Goal: Transaction & Acquisition: Purchase product/service

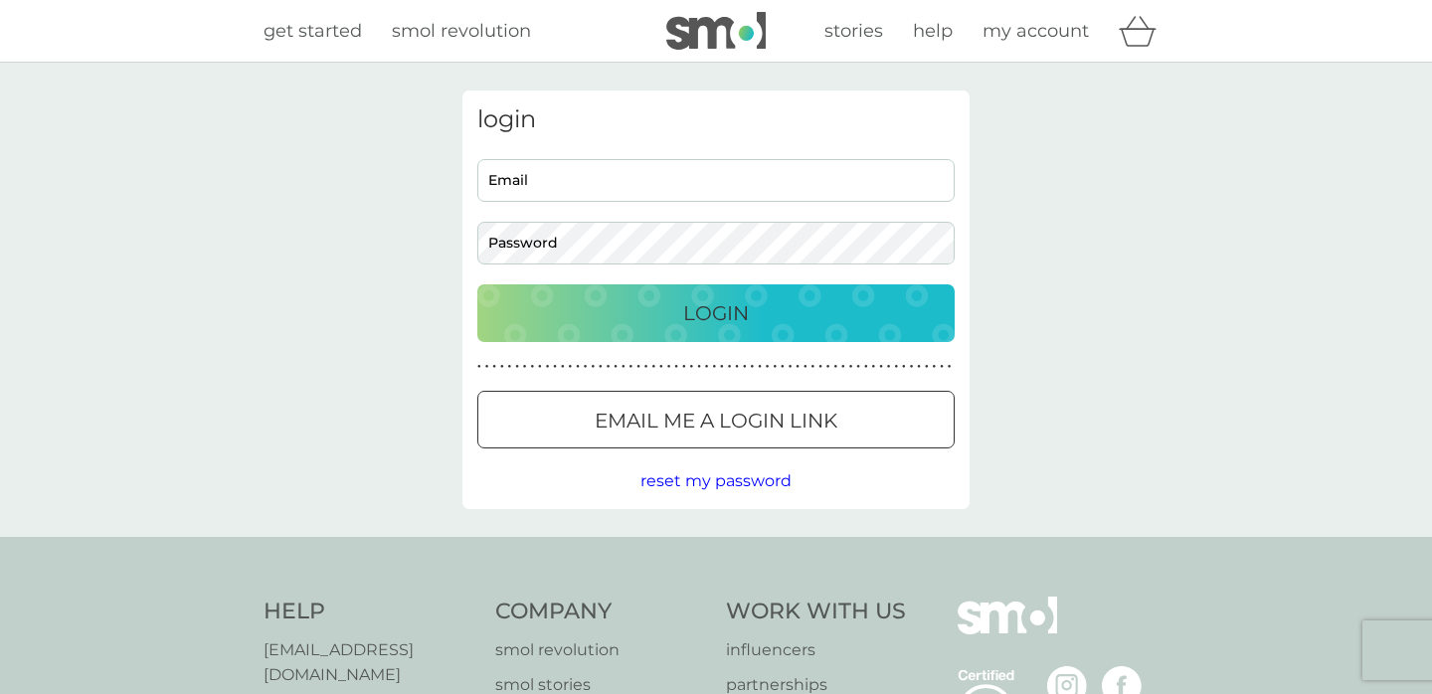
click at [786, 184] on input "Email" at bounding box center [715, 180] width 477 height 43
type input "[EMAIL_ADDRESS][DOMAIN_NAME]"
click at [735, 341] on button "Login" at bounding box center [715, 313] width 477 height 58
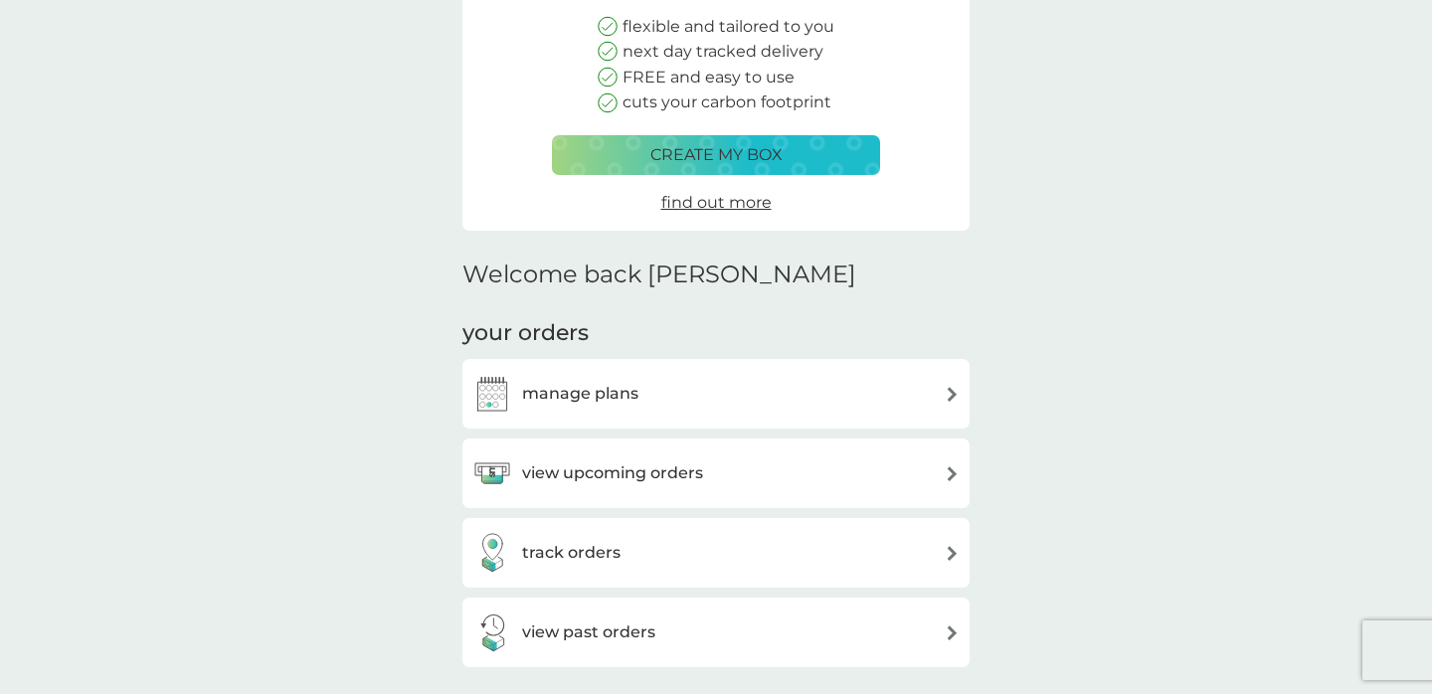
scroll to position [265, 0]
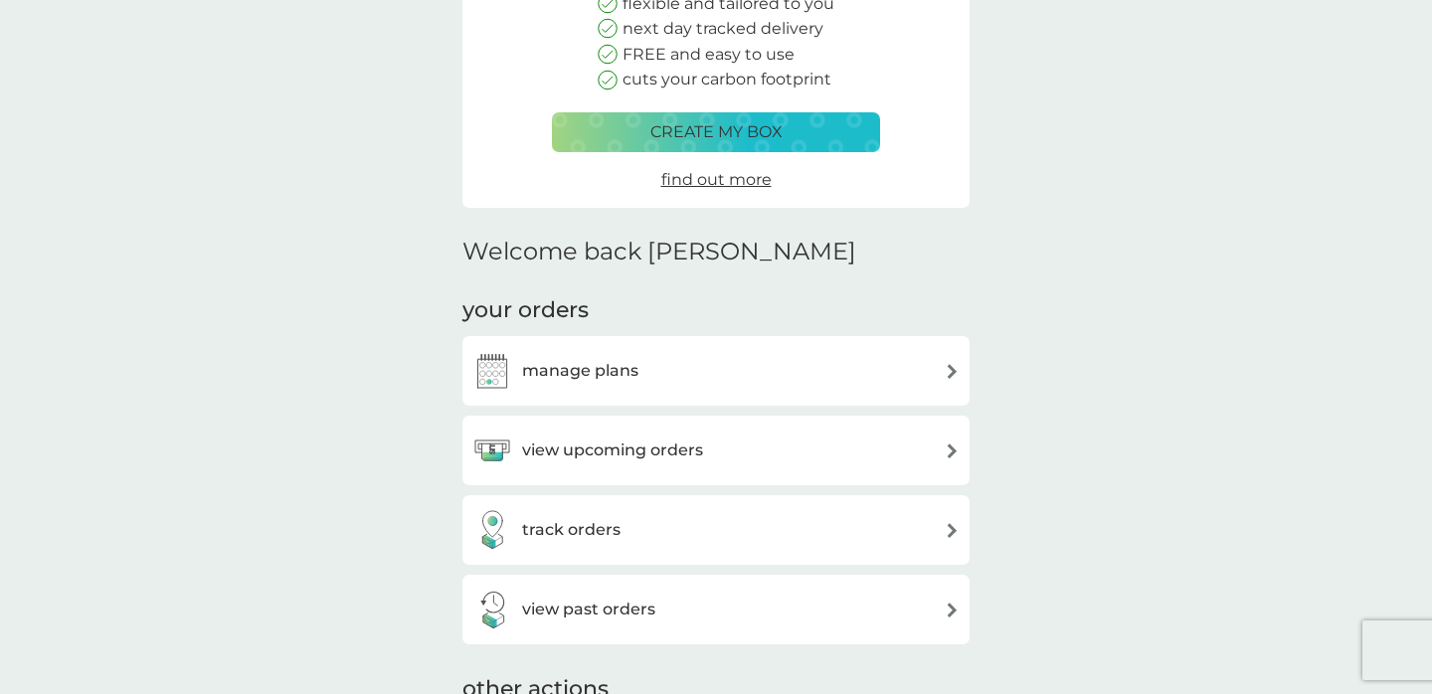
click at [794, 383] on div "manage plans" at bounding box center [715, 371] width 487 height 40
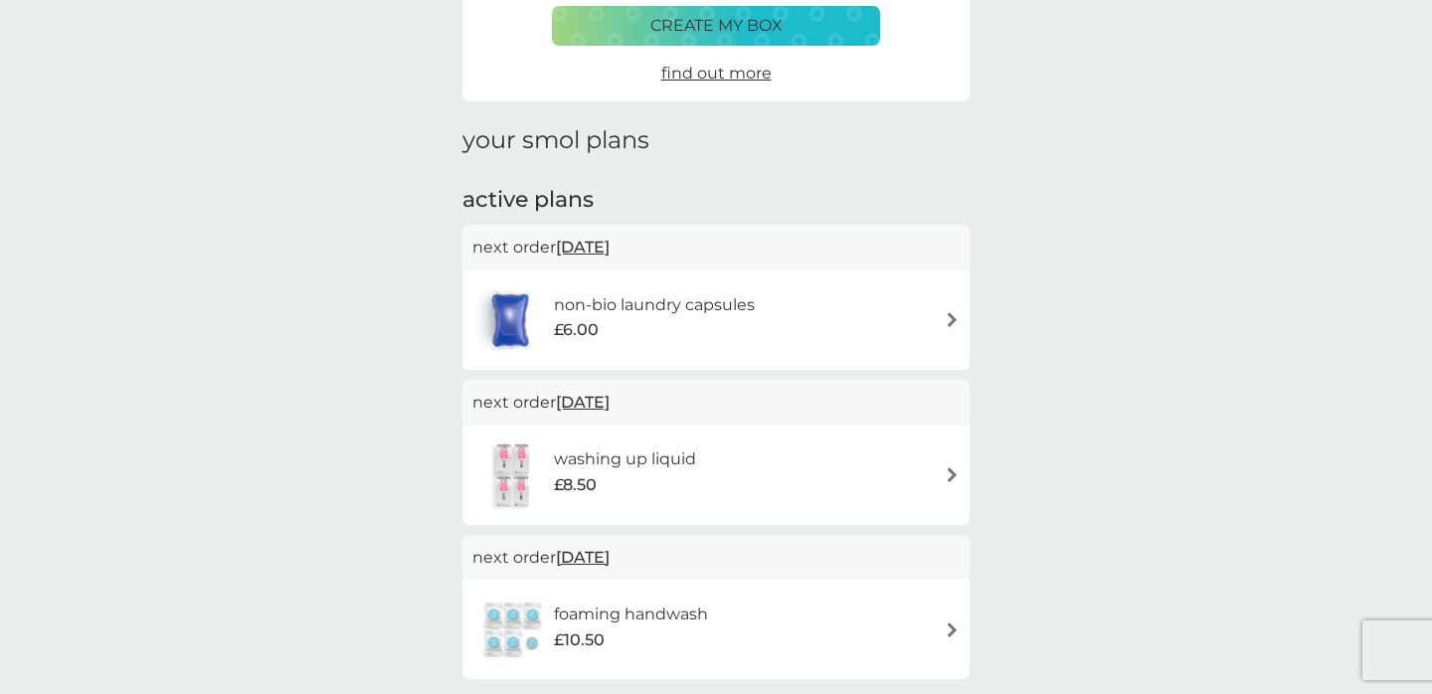
scroll to position [173, 0]
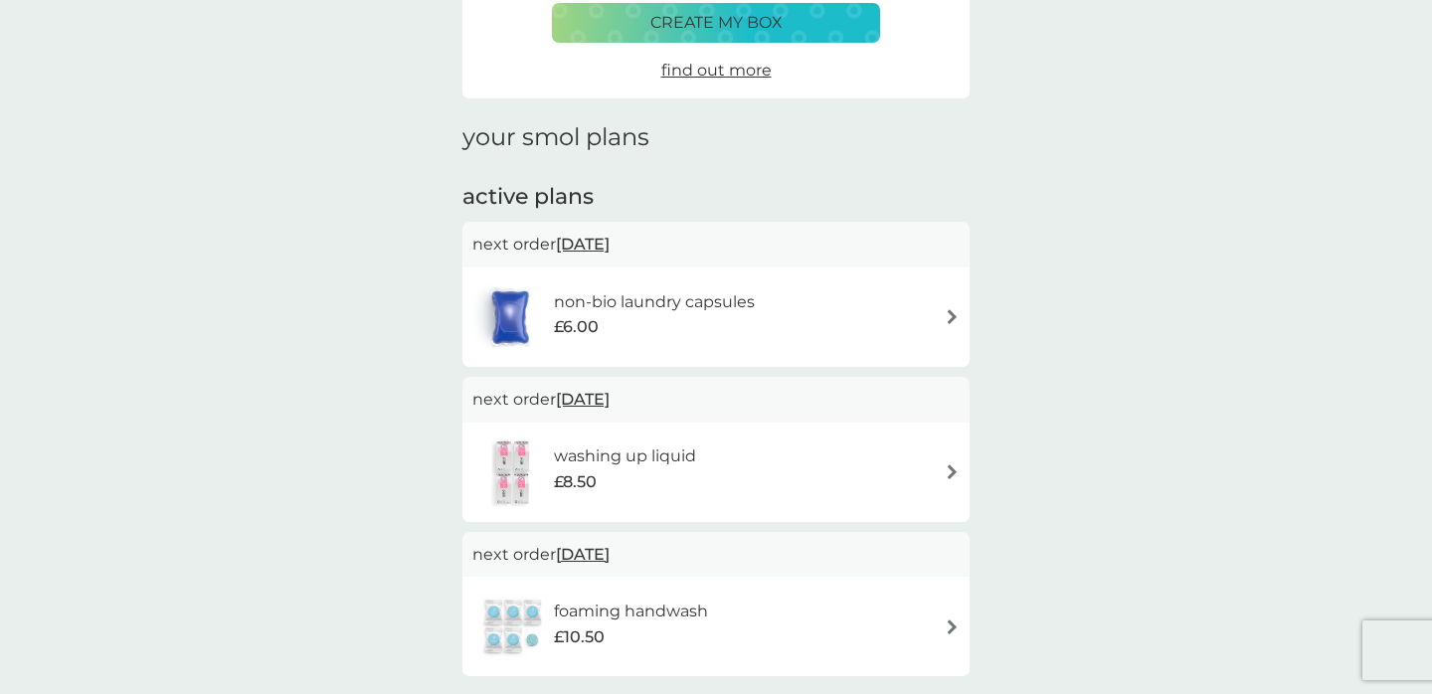
click at [580, 240] on span "15 Sep 2025" at bounding box center [583, 244] width 54 height 39
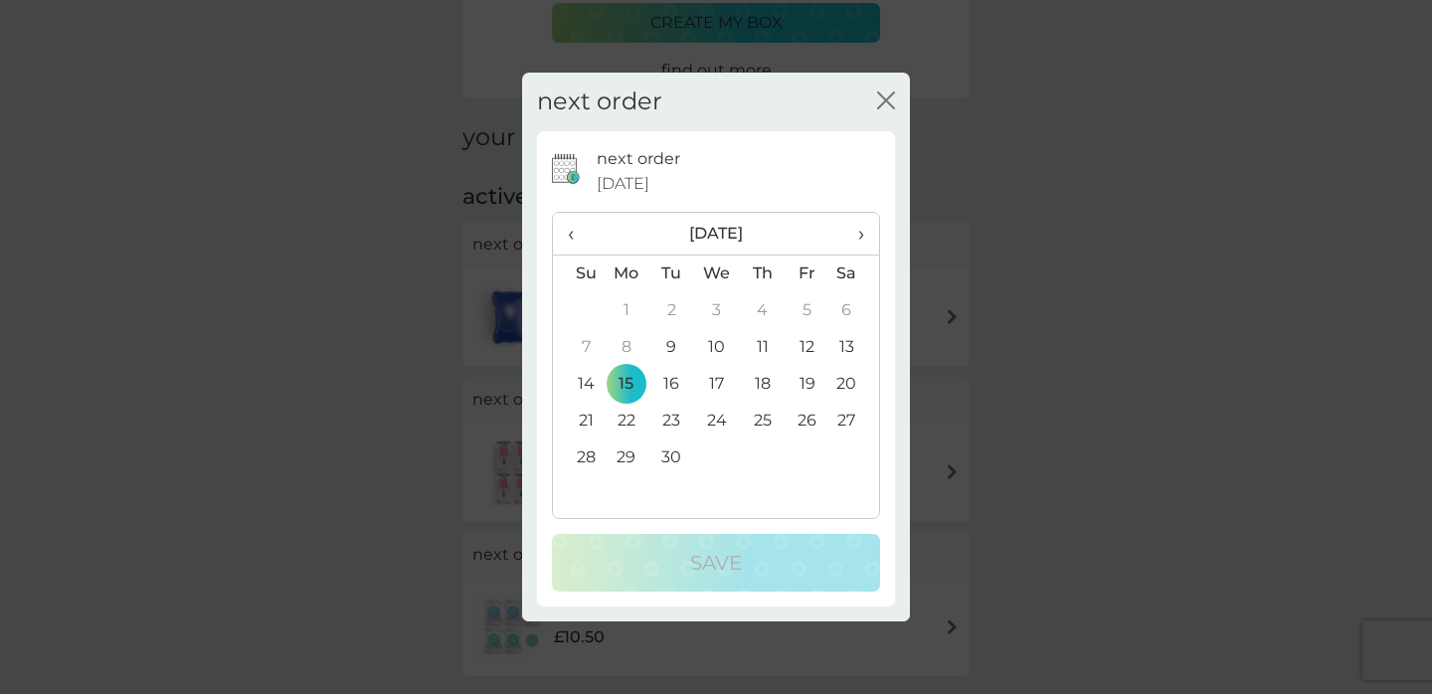
drag, startPoint x: 889, startPoint y: 111, endPoint x: 890, endPoint y: 128, distance: 16.9
click at [889, 111] on button "close" at bounding box center [886, 101] width 18 height 21
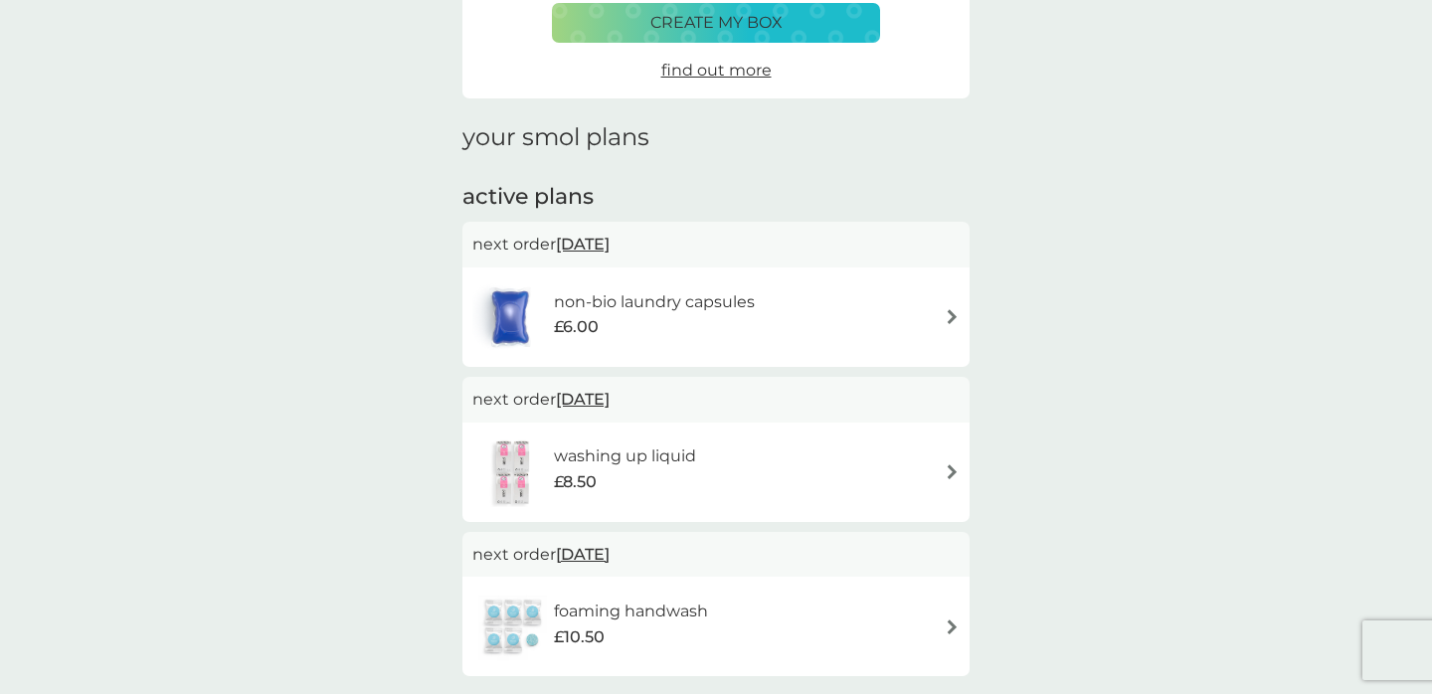
click at [871, 285] on div "non-bio laundry capsules £6.00" at bounding box center [715, 317] width 487 height 70
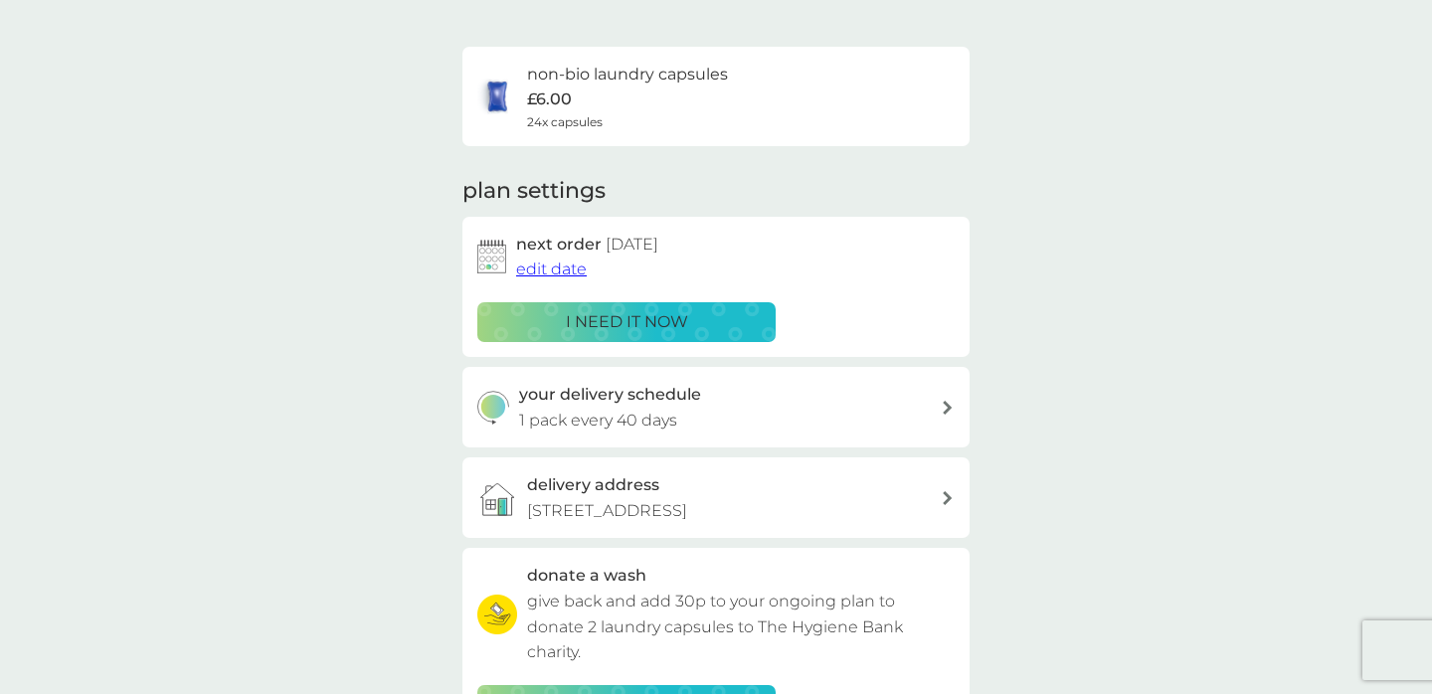
scroll to position [126, 0]
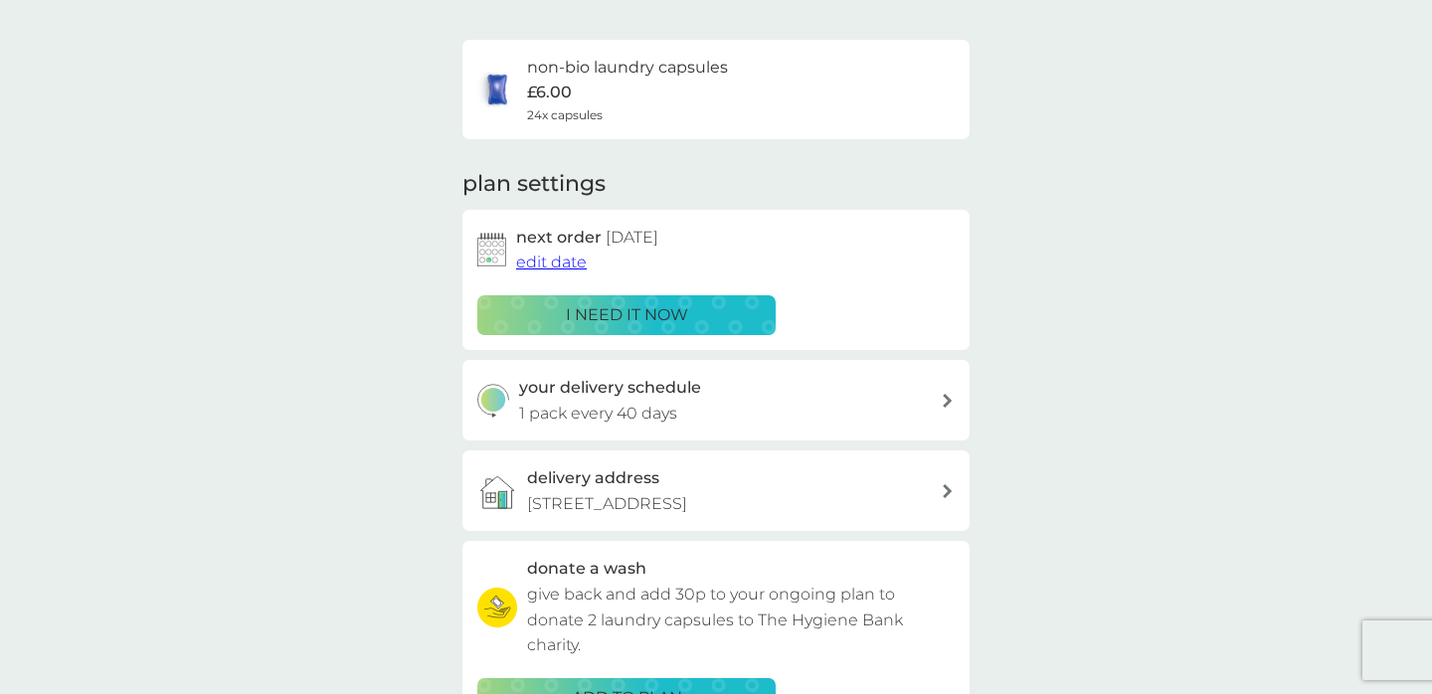
click at [736, 311] on div "i need it now" at bounding box center [626, 315] width 272 height 26
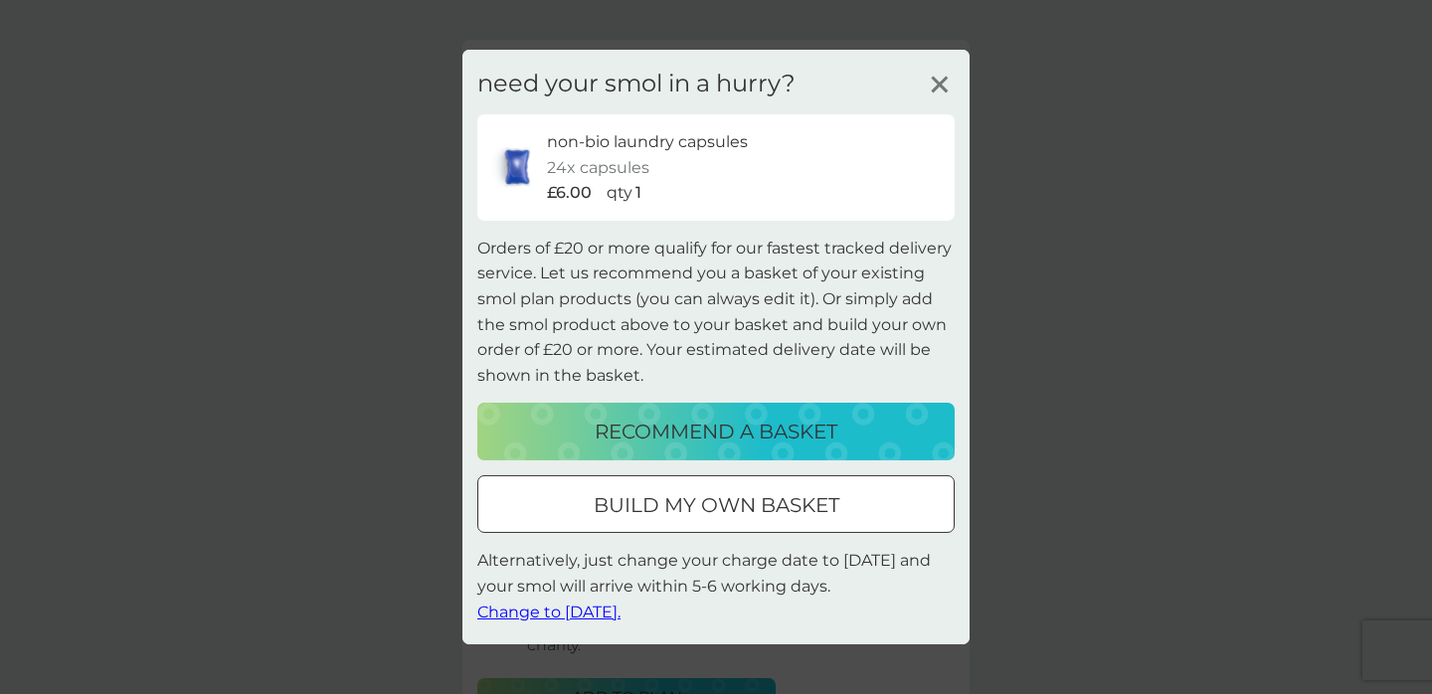
click at [732, 439] on p "recommend a basket" at bounding box center [715, 432] width 243 height 32
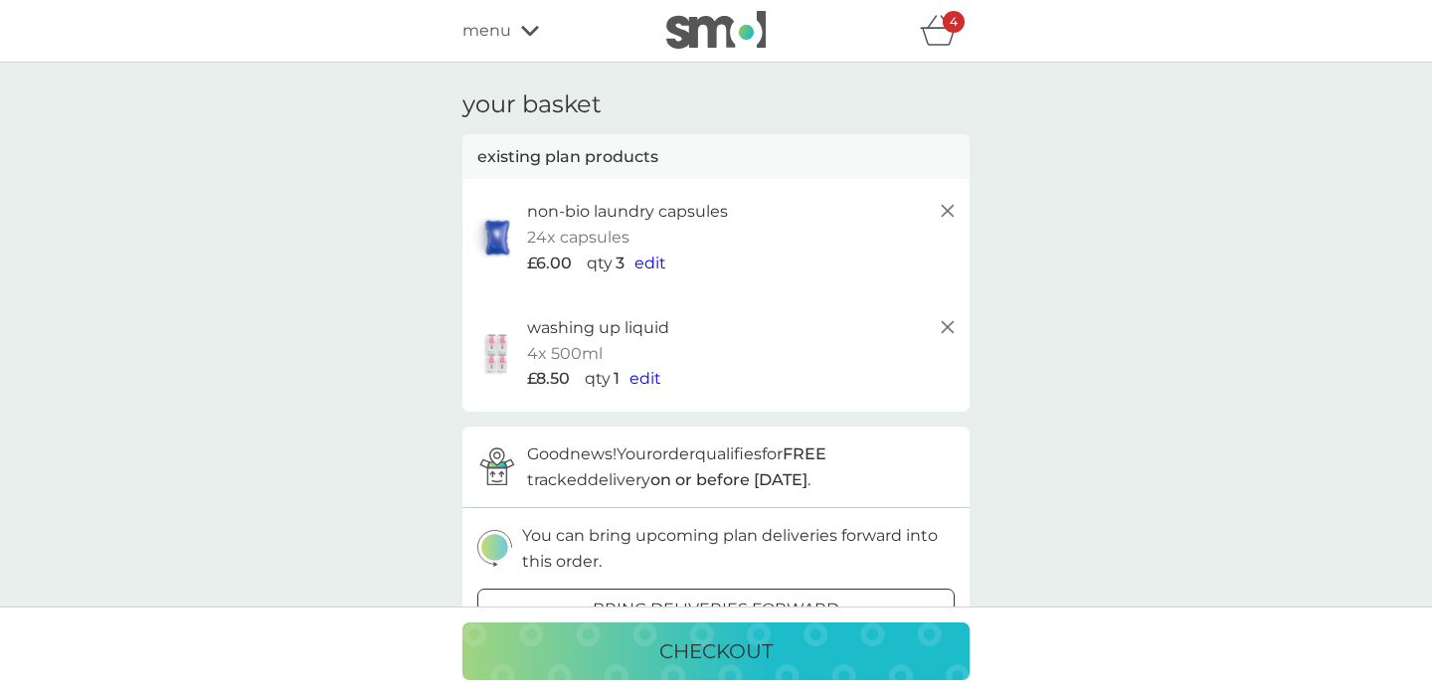
click at [949, 329] on line at bounding box center [947, 327] width 12 height 12
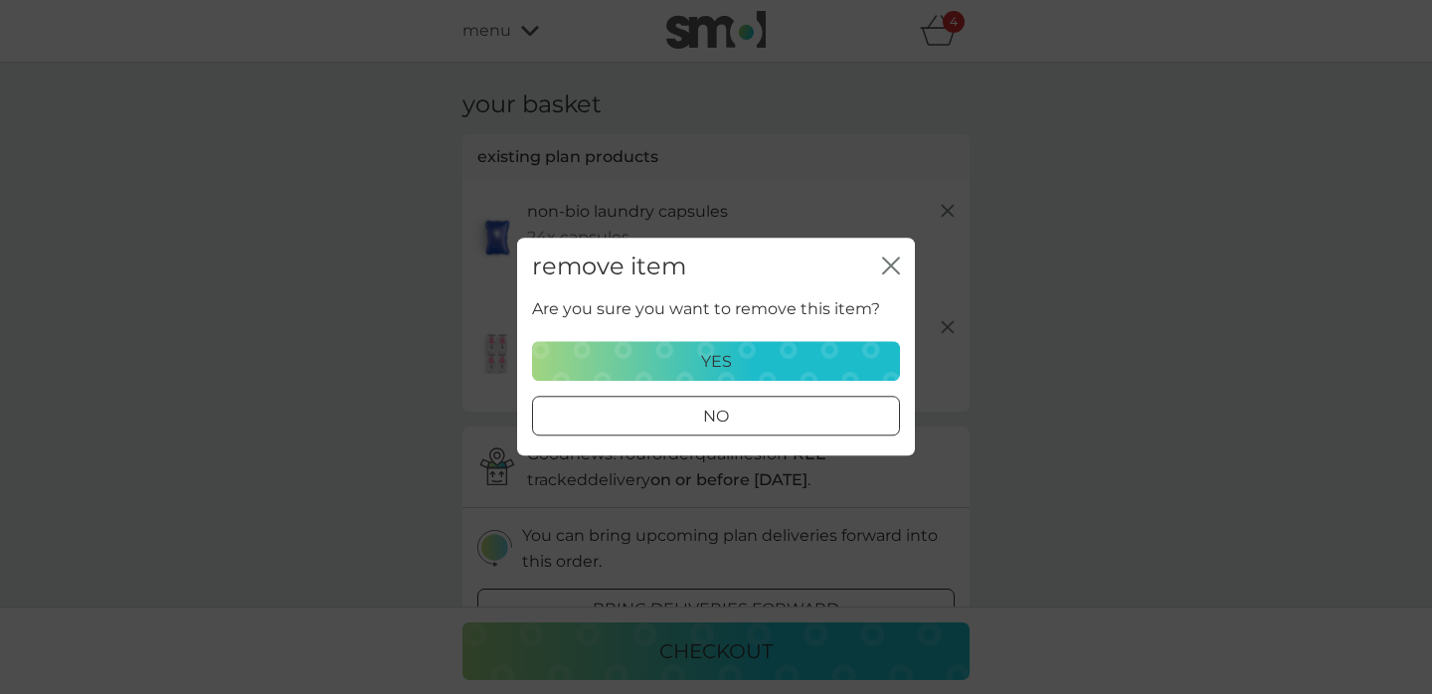
click at [715, 344] on button "yes" at bounding box center [716, 362] width 368 height 40
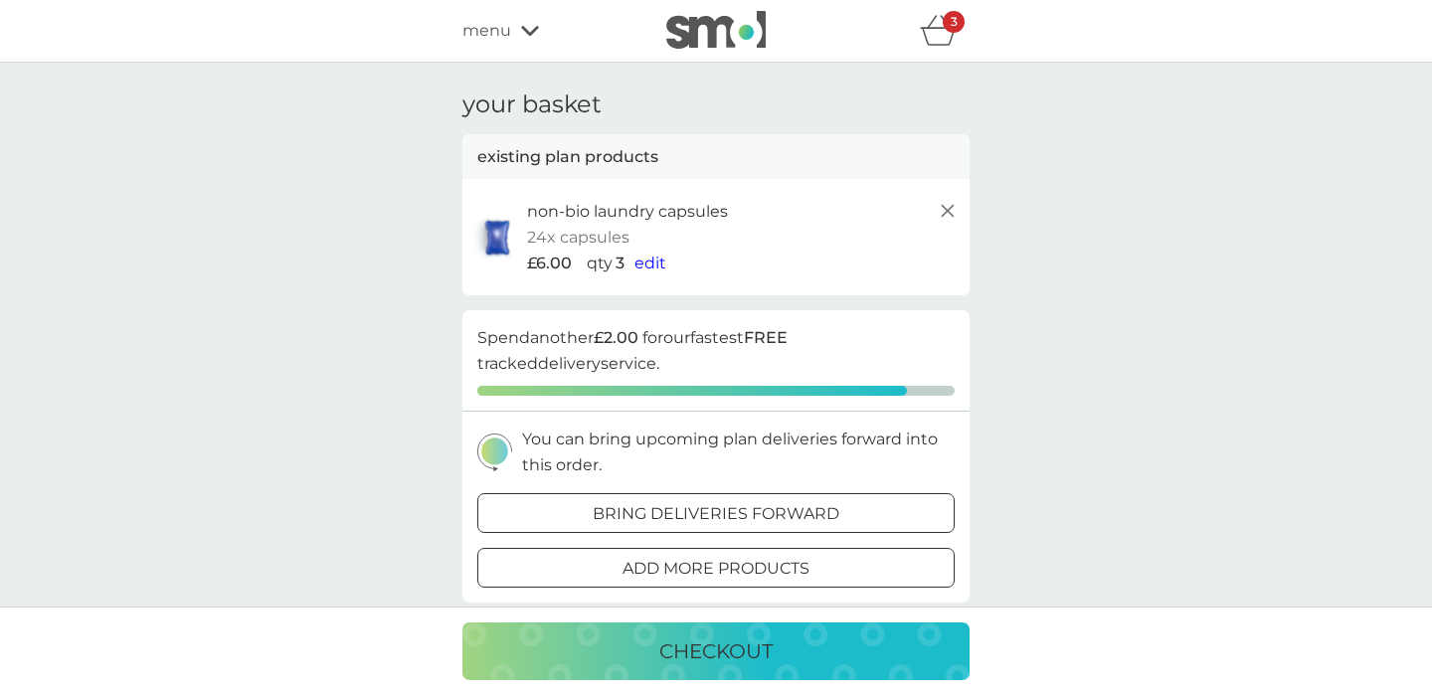
click at [644, 260] on span "edit" at bounding box center [650, 263] width 32 height 19
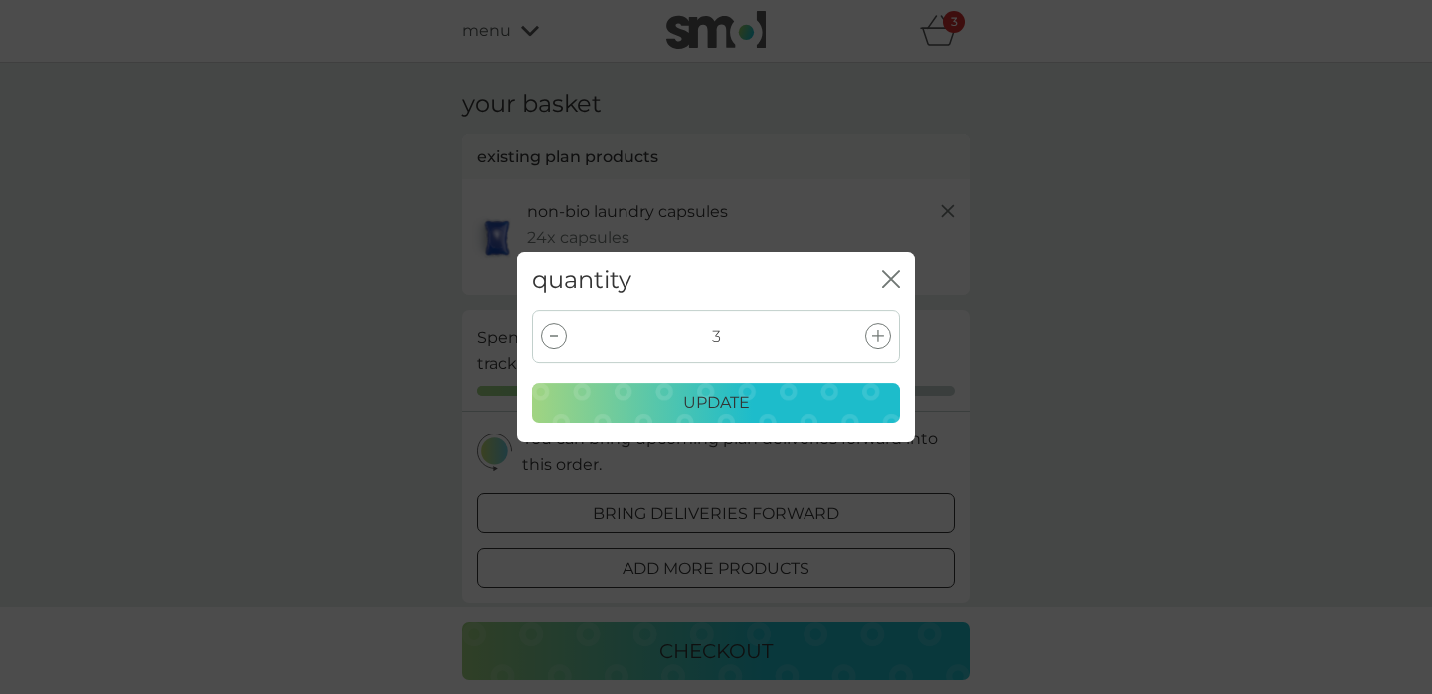
click at [865, 336] on div at bounding box center [878, 336] width 26 height 26
click at [807, 407] on div "update" at bounding box center [716, 403] width 342 height 26
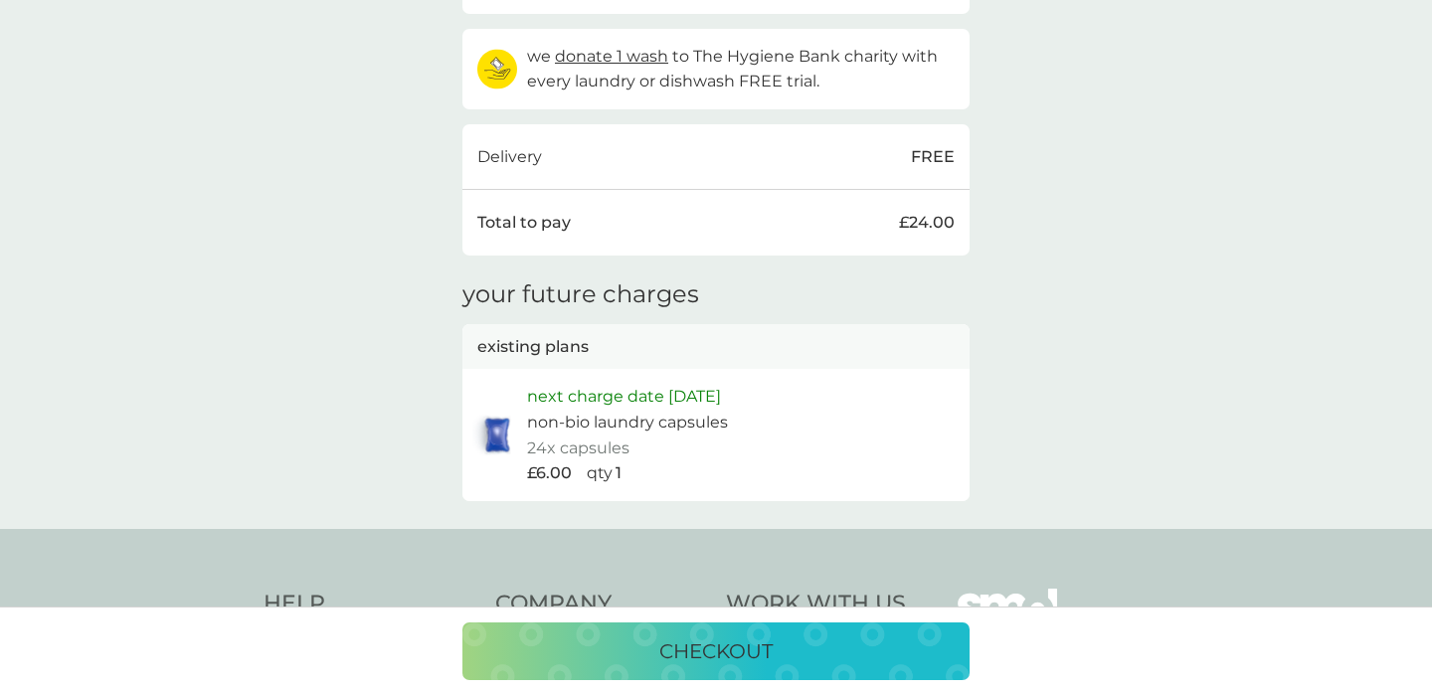
scroll to position [572, 0]
click at [647, 405] on p "next charge date 22nd Feb 2026" at bounding box center [624, 394] width 194 height 26
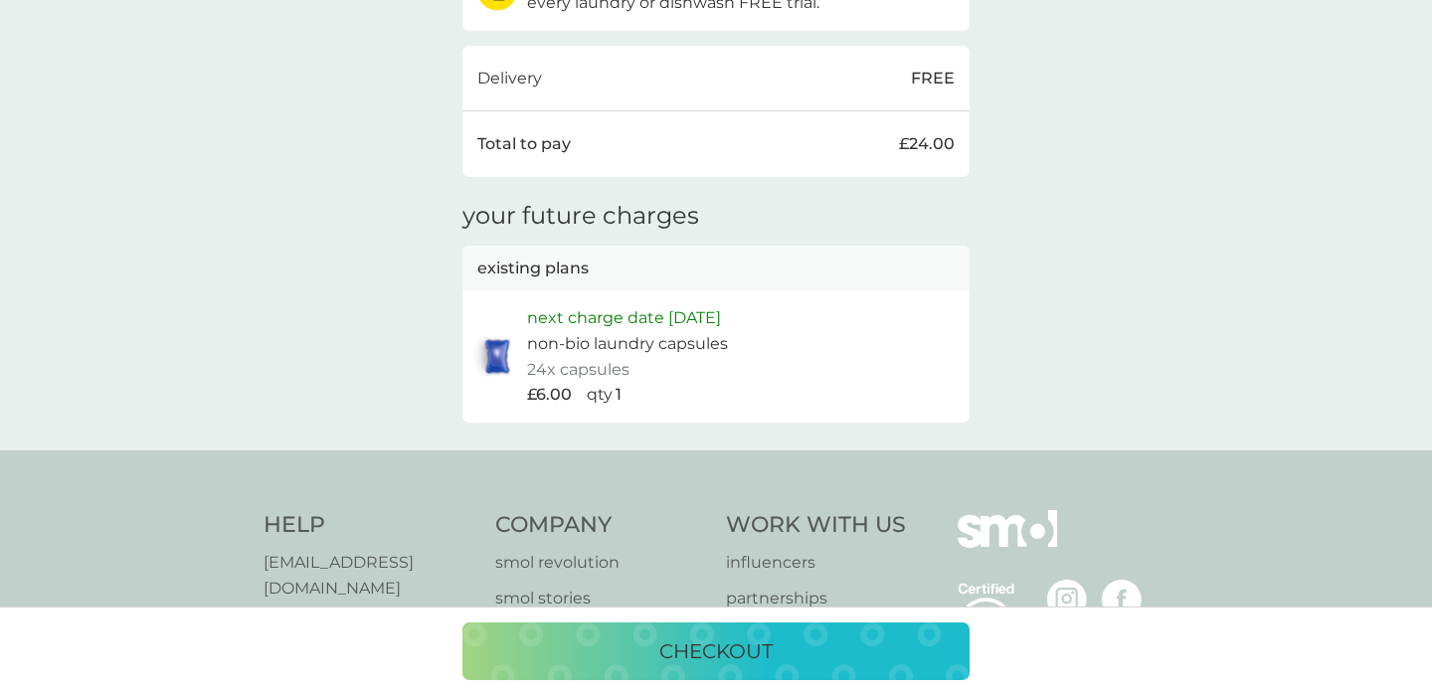
click at [708, 652] on p "checkout" at bounding box center [715, 651] width 113 height 32
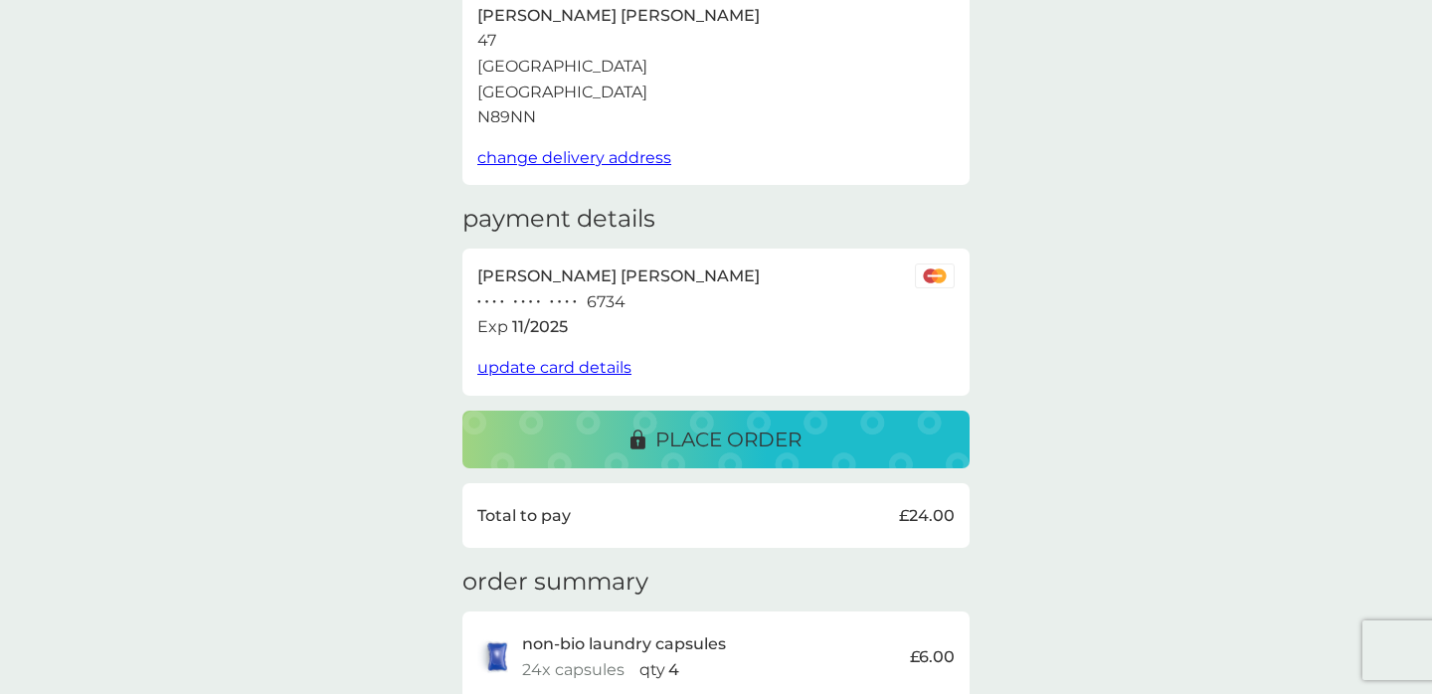
scroll to position [150, 0]
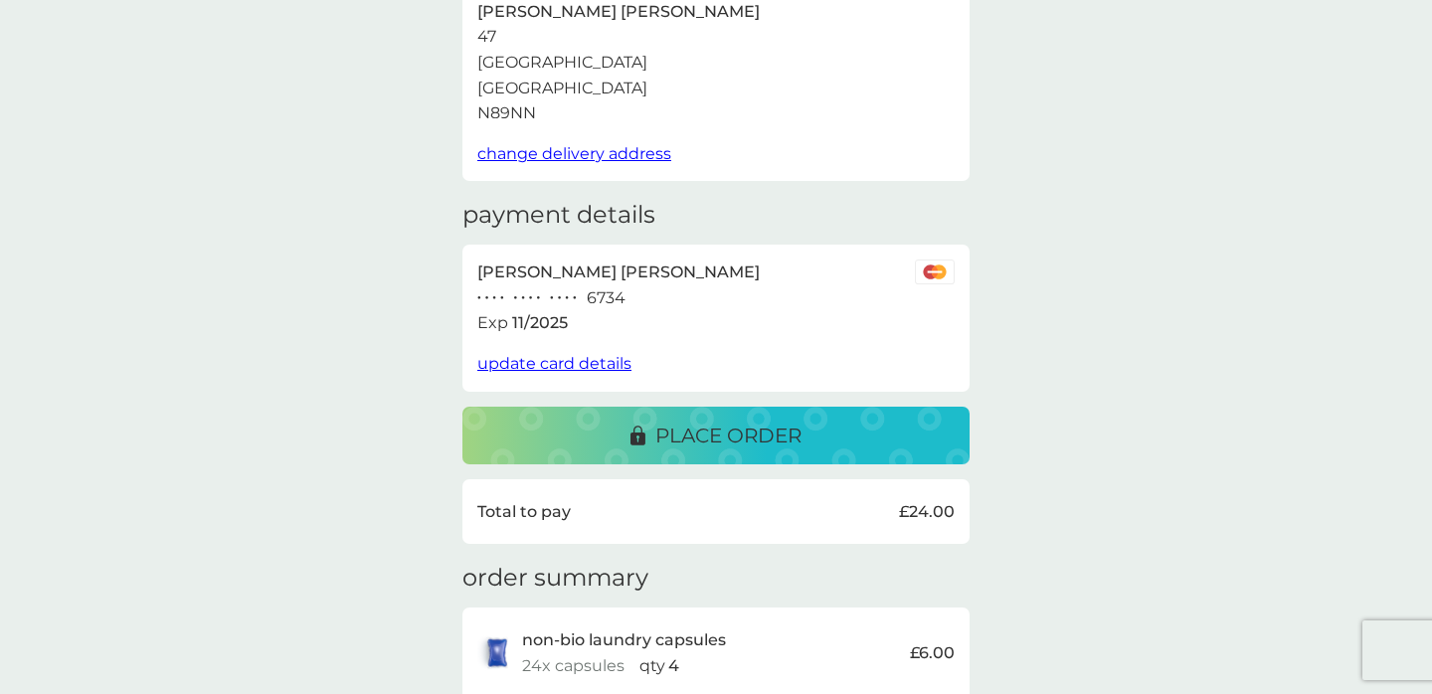
click at [757, 436] on p "place order" at bounding box center [728, 436] width 146 height 32
